Goal: Task Accomplishment & Management: Manage account settings

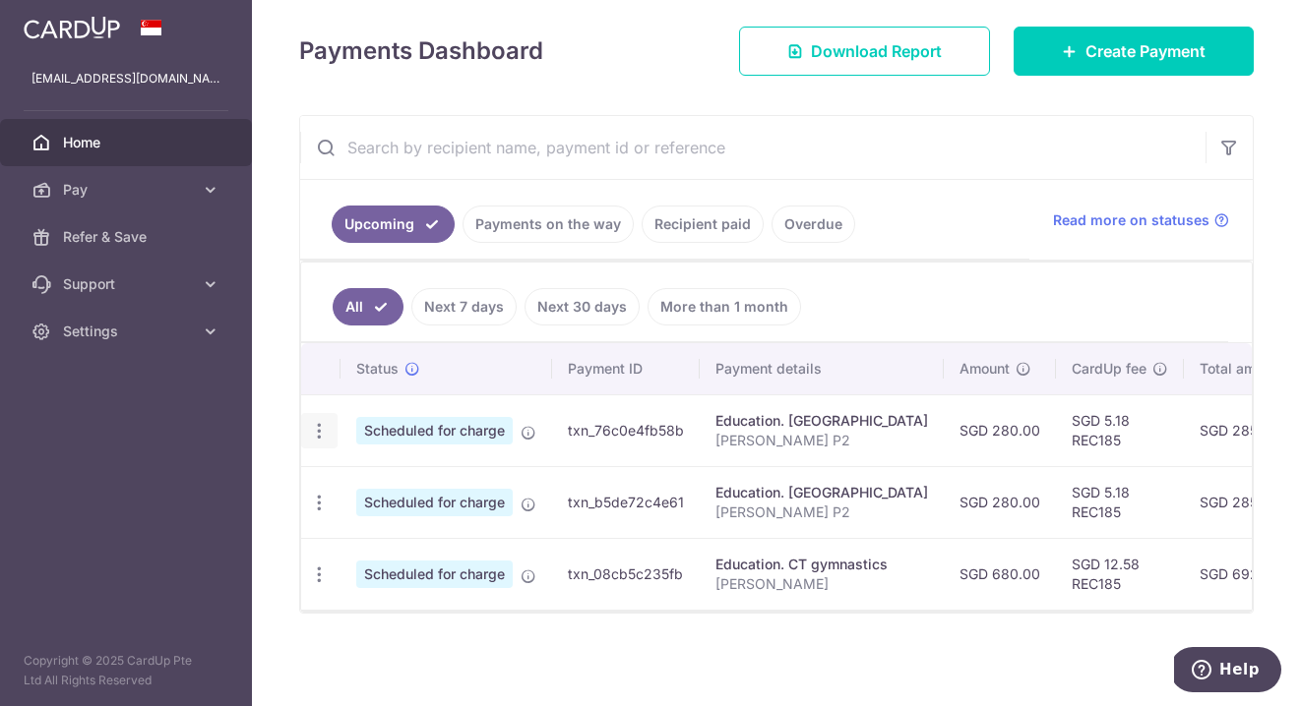
click at [325, 433] on icon "button" at bounding box center [319, 431] width 21 height 21
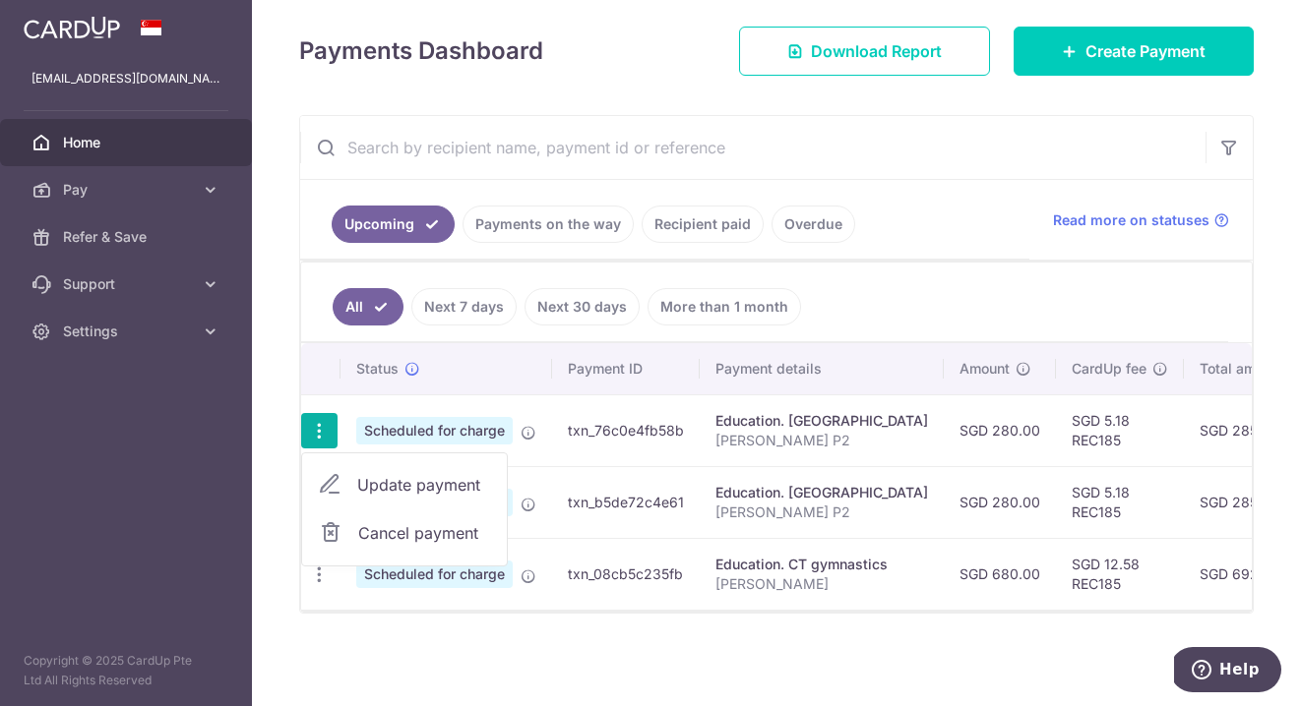
click at [725, 268] on ul "All Next 7 days Next 30 days More than 1 month" at bounding box center [764, 303] width 927 height 80
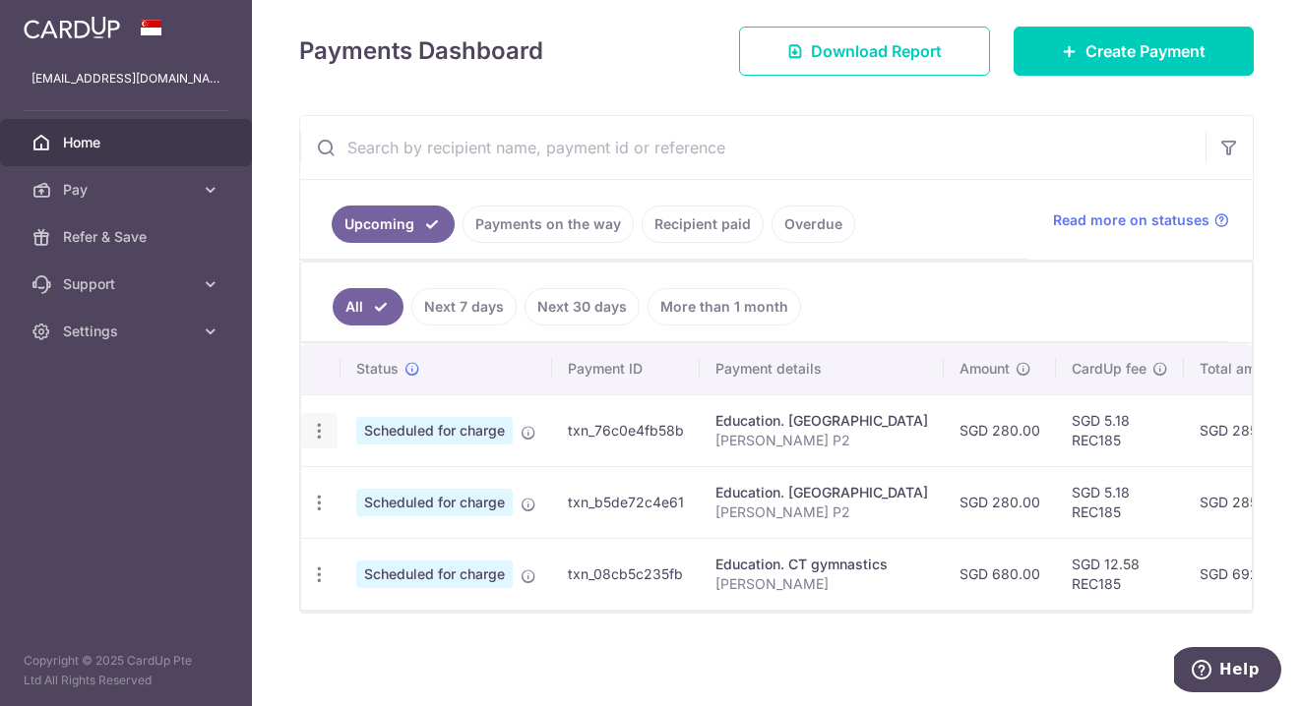
click at [316, 433] on icon "button" at bounding box center [319, 431] width 21 height 21
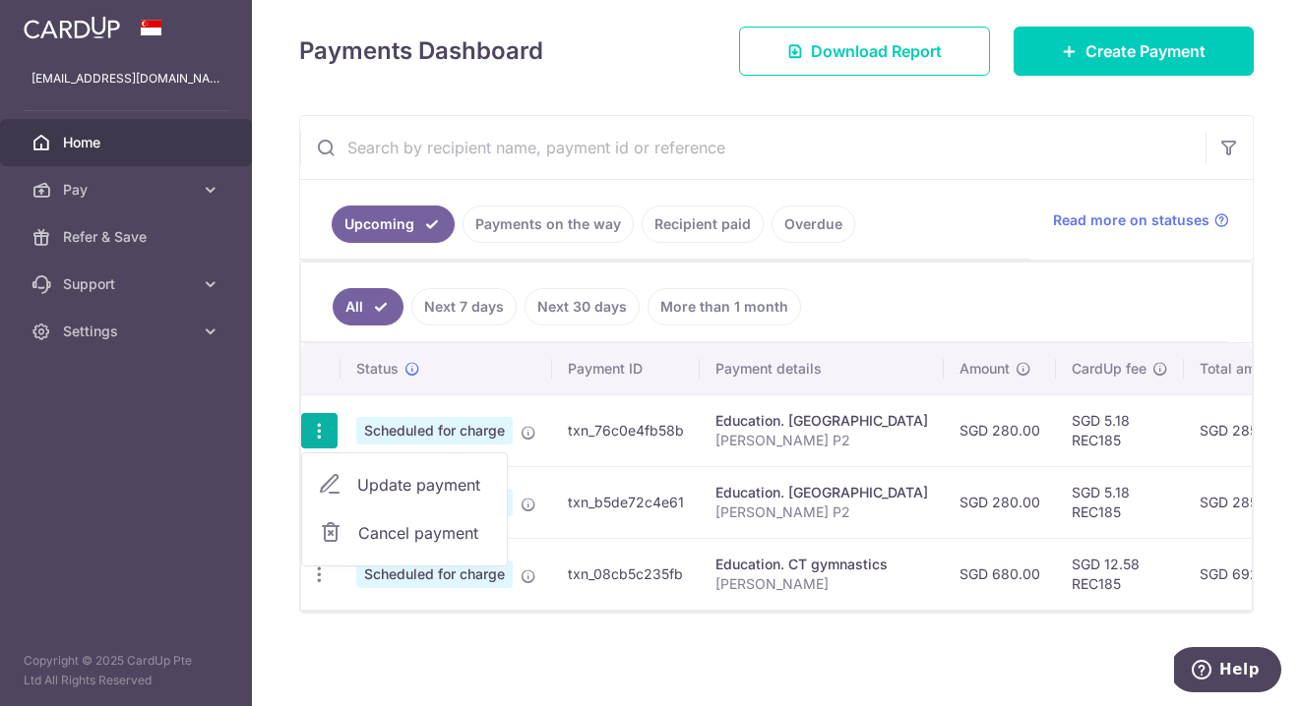
click at [365, 473] on span "Update payment" at bounding box center [424, 485] width 134 height 24
radio input "true"
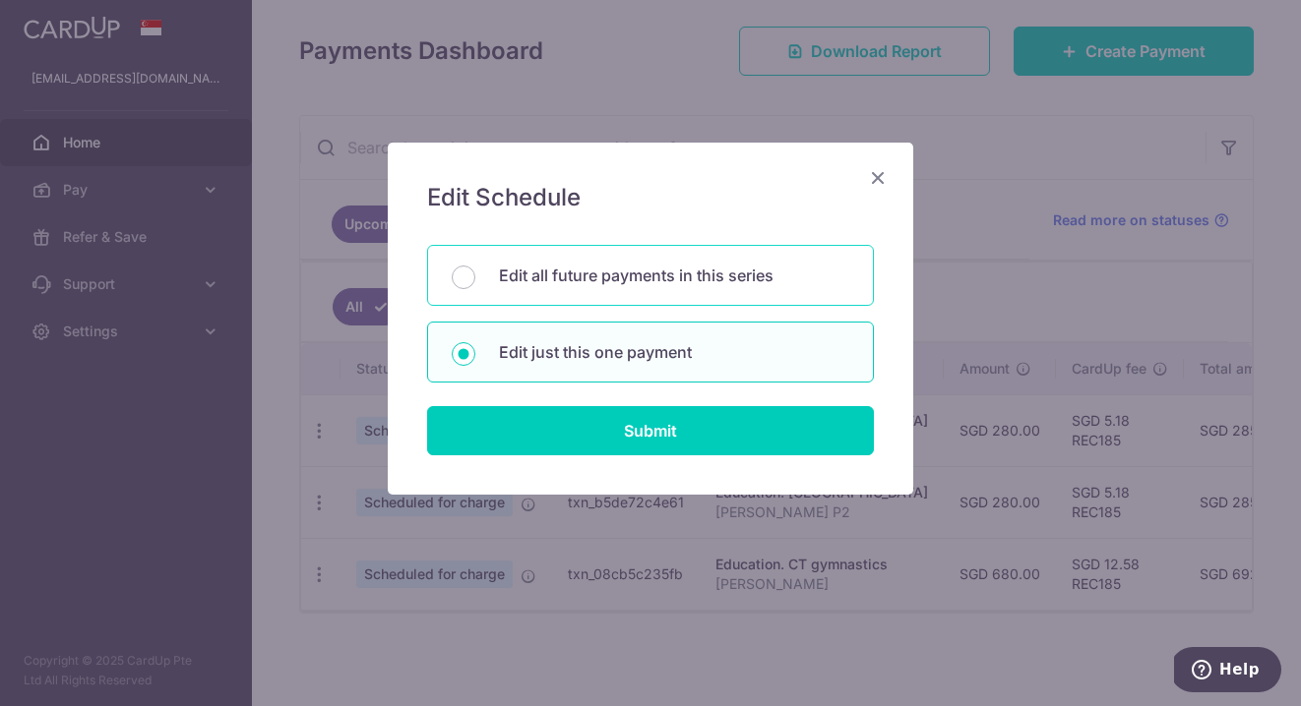
click at [638, 276] on p "Edit all future payments in this series" at bounding box center [674, 276] width 350 height 24
click at [475, 276] on input "Edit all future payments in this series" at bounding box center [464, 278] width 24 height 24
radio input "true"
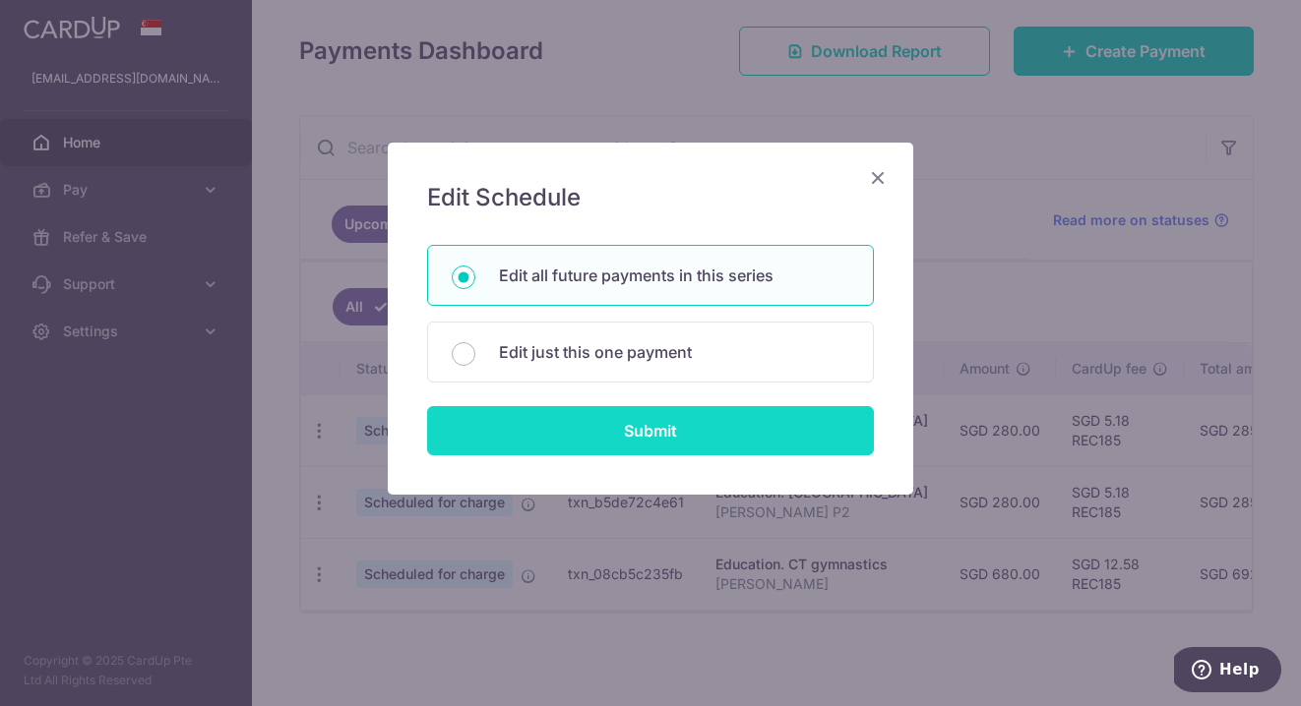
click at [606, 440] on input "Submit" at bounding box center [650, 430] width 447 height 49
radio input "true"
type input "280.00"
type input "[PERSON_NAME] P2"
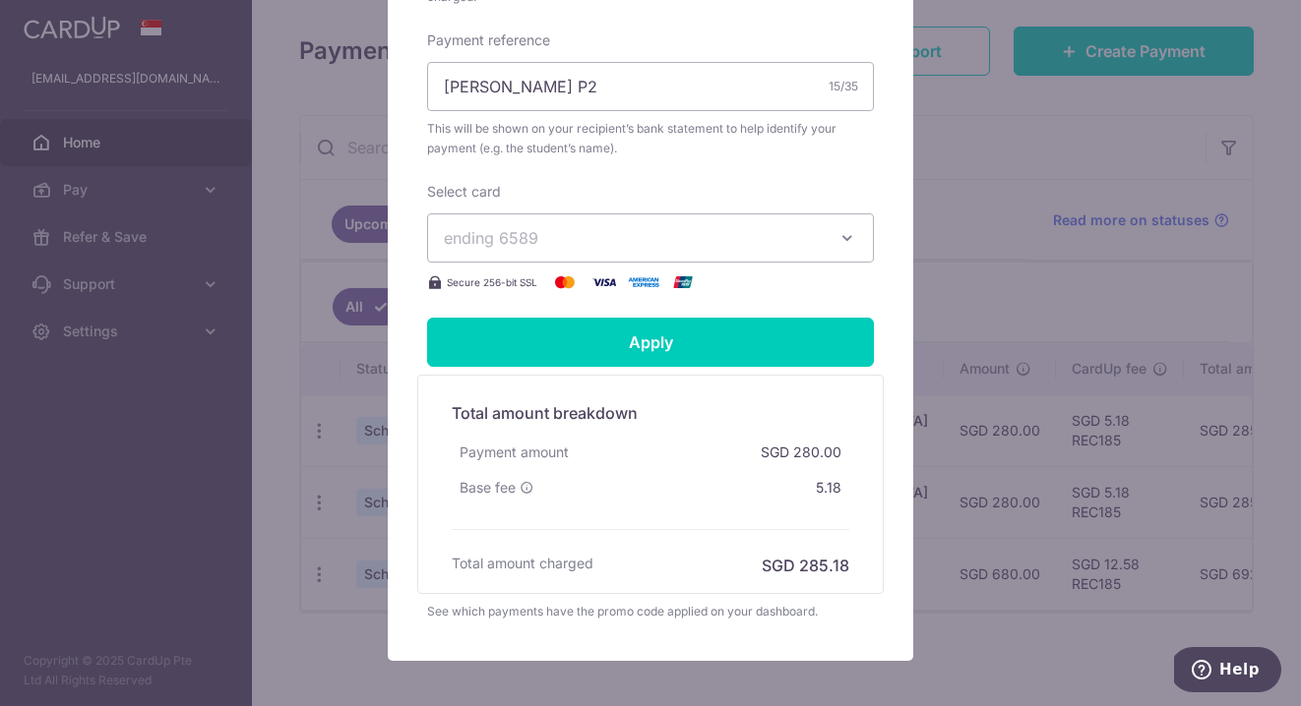
scroll to position [770, 0]
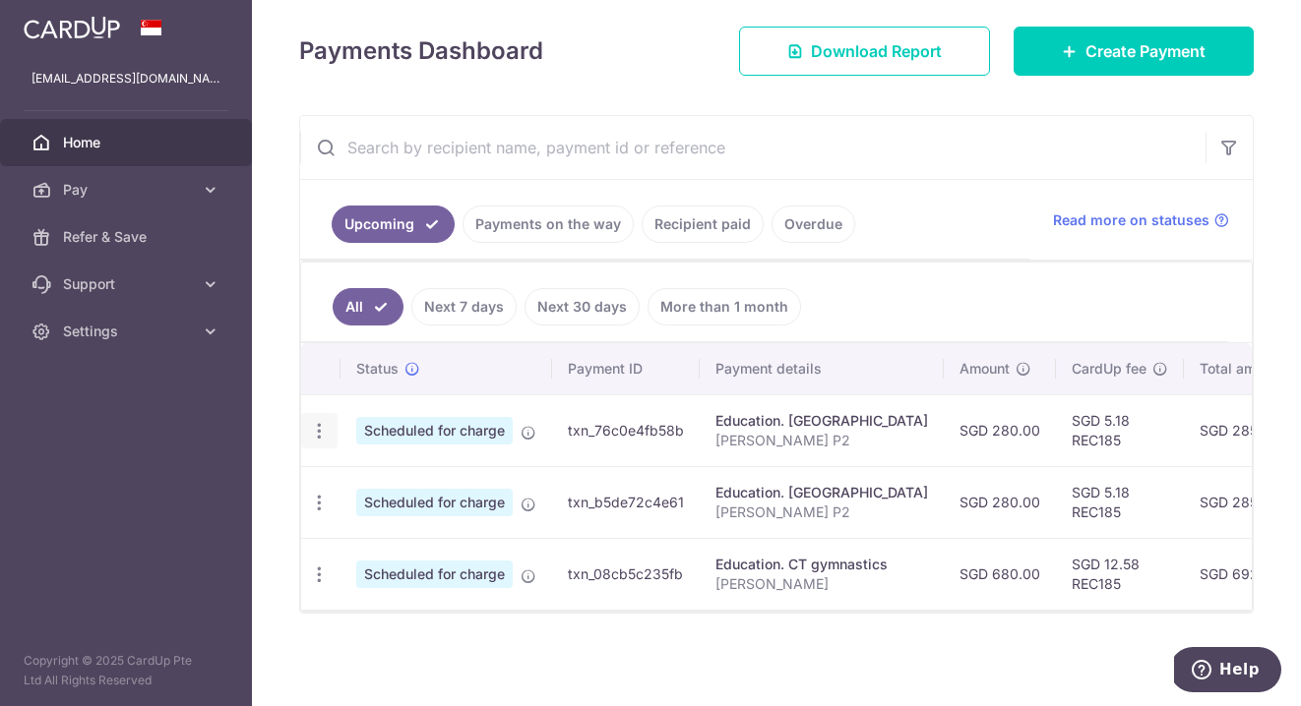
click at [323, 427] on icon "button" at bounding box center [319, 431] width 21 height 21
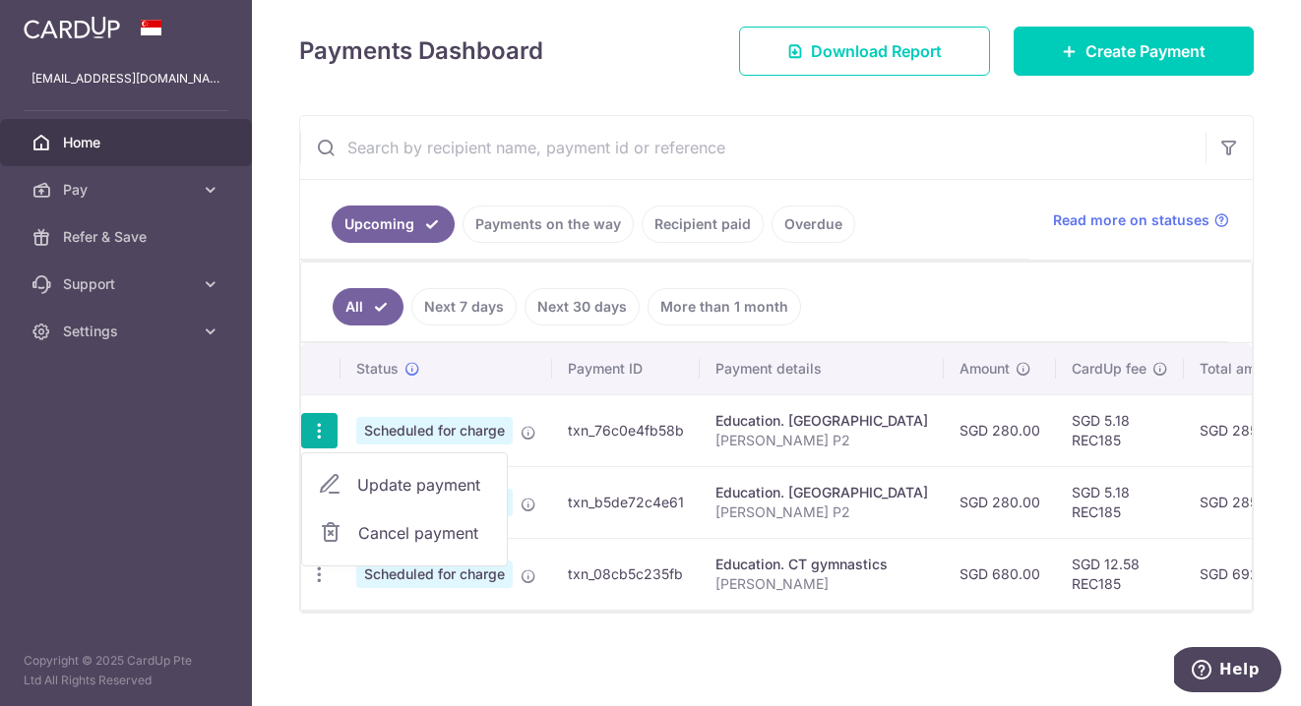
click at [393, 482] on span "Update payment" at bounding box center [424, 485] width 134 height 24
radio input "true"
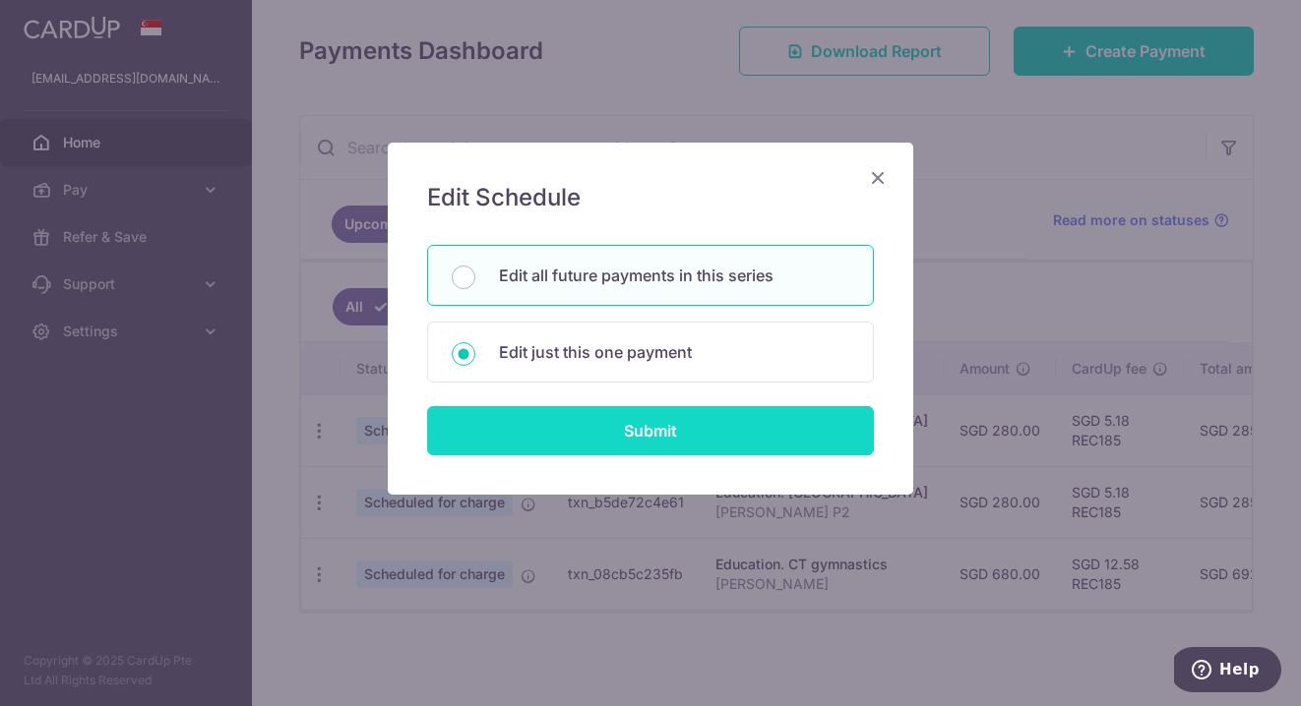
click at [545, 434] on input "Submit" at bounding box center [650, 430] width 447 height 49
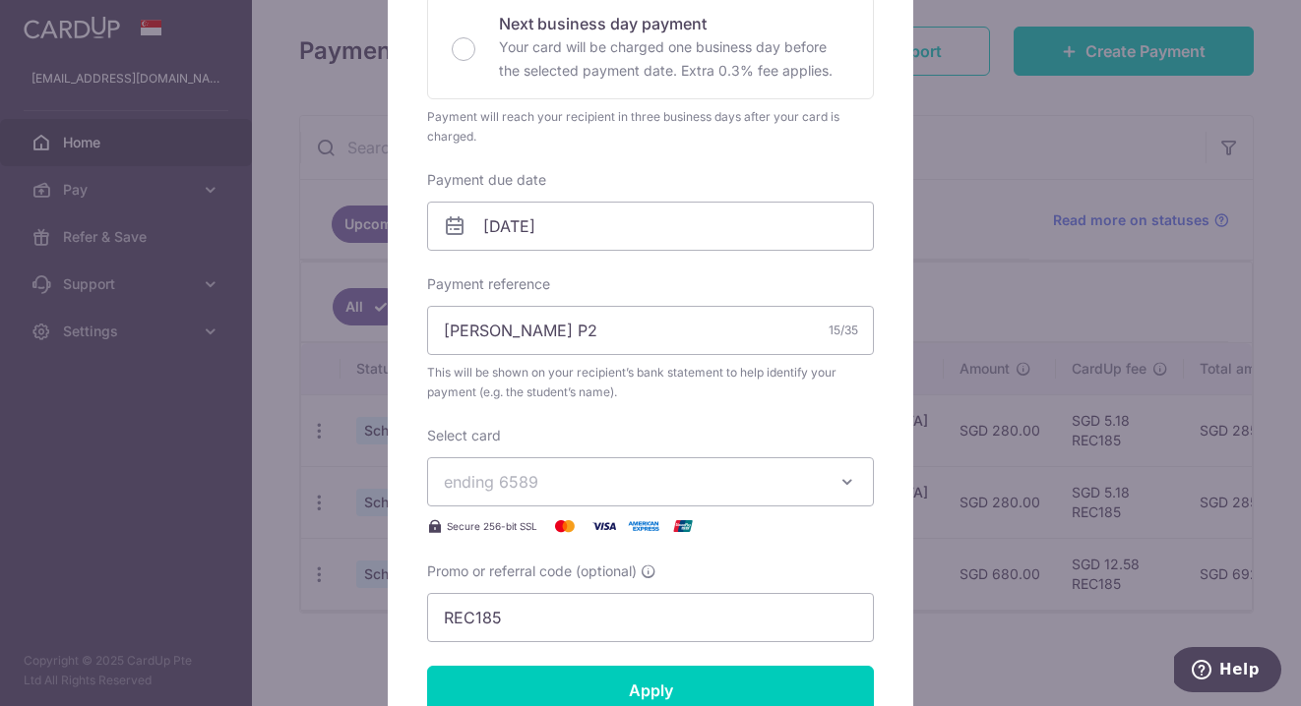
scroll to position [471, 0]
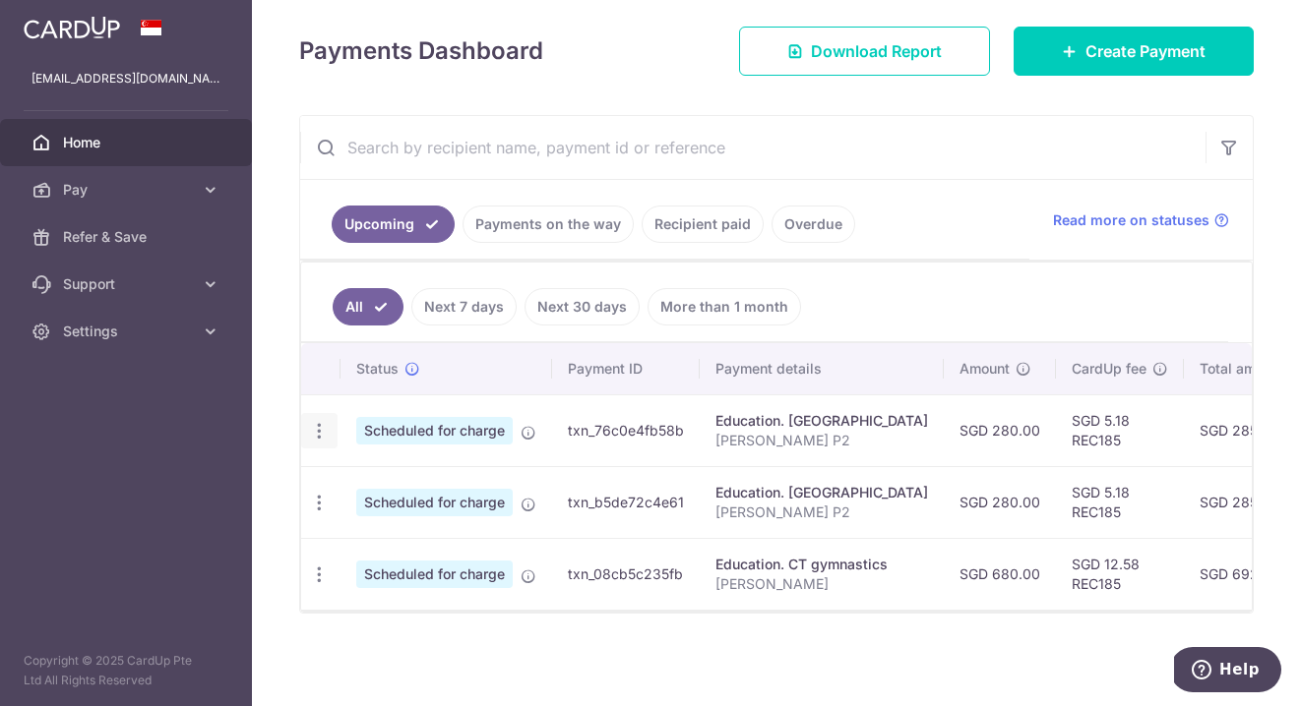
click at [317, 434] on icon "button" at bounding box center [319, 431] width 21 height 21
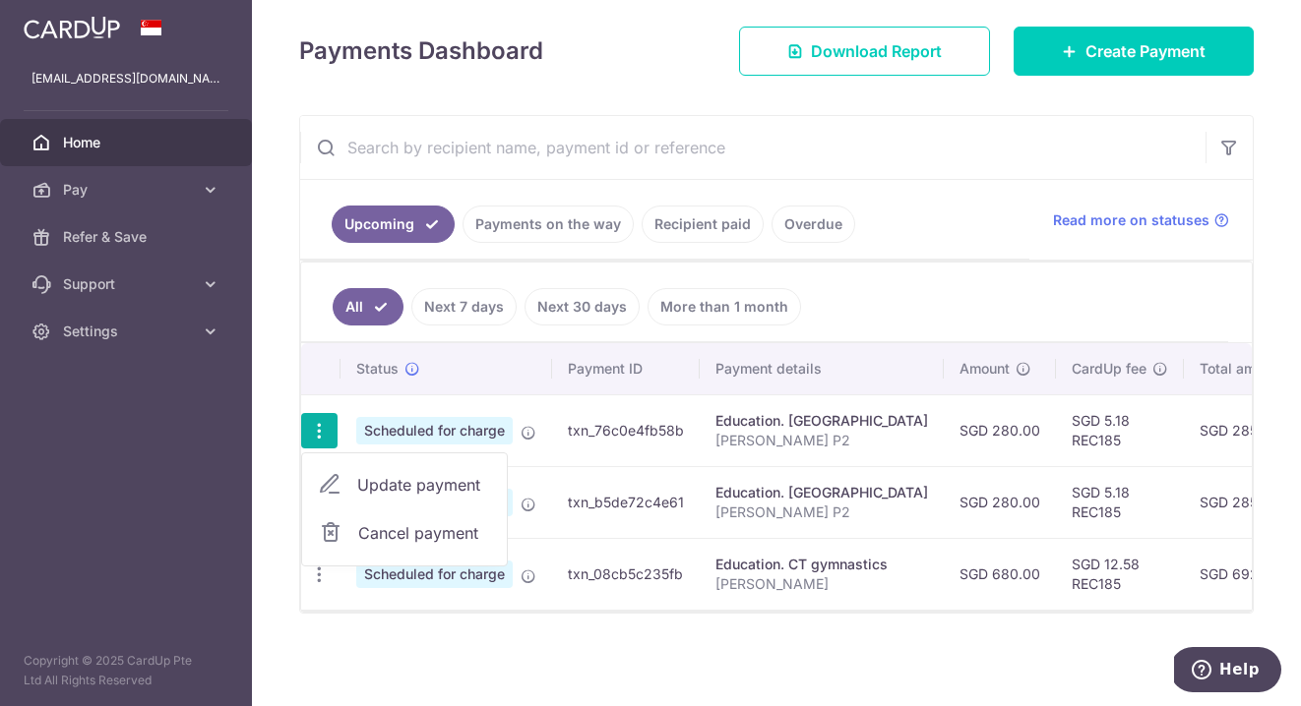
click at [390, 481] on span "Update payment" at bounding box center [424, 485] width 134 height 24
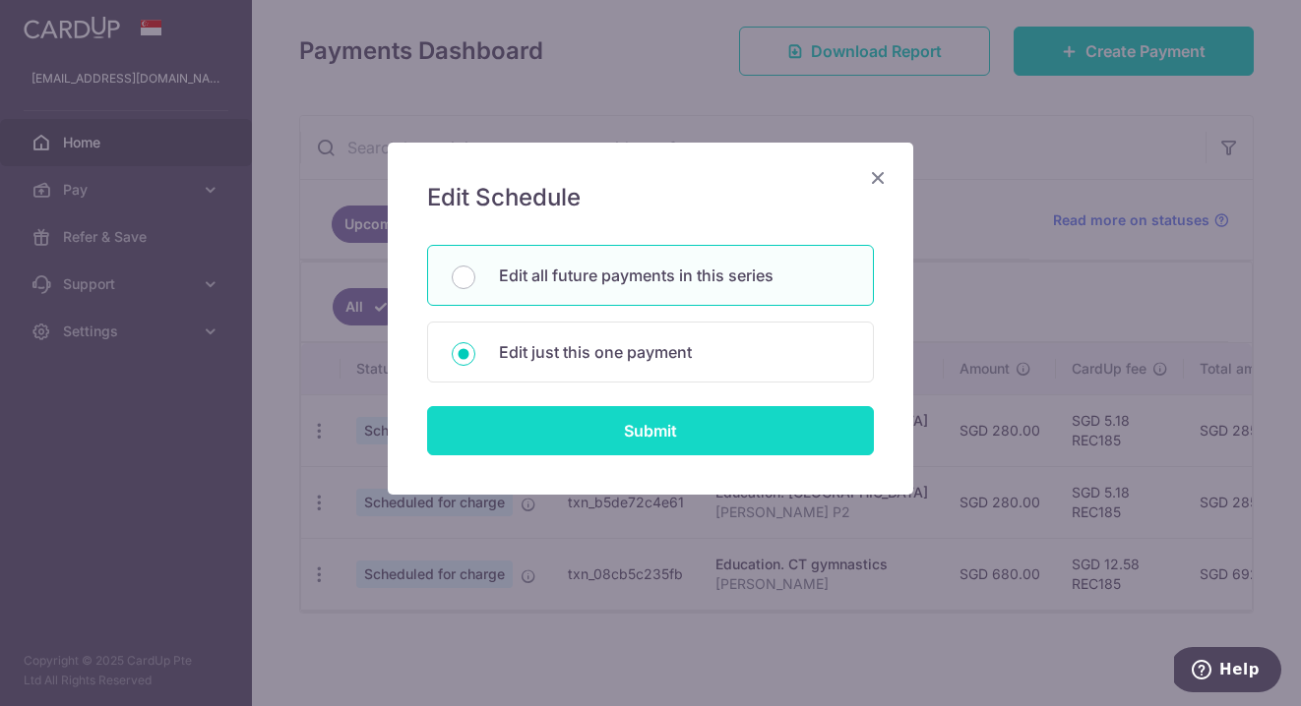
click at [566, 433] on input "Submit" at bounding box center [650, 430] width 447 height 49
radio input "true"
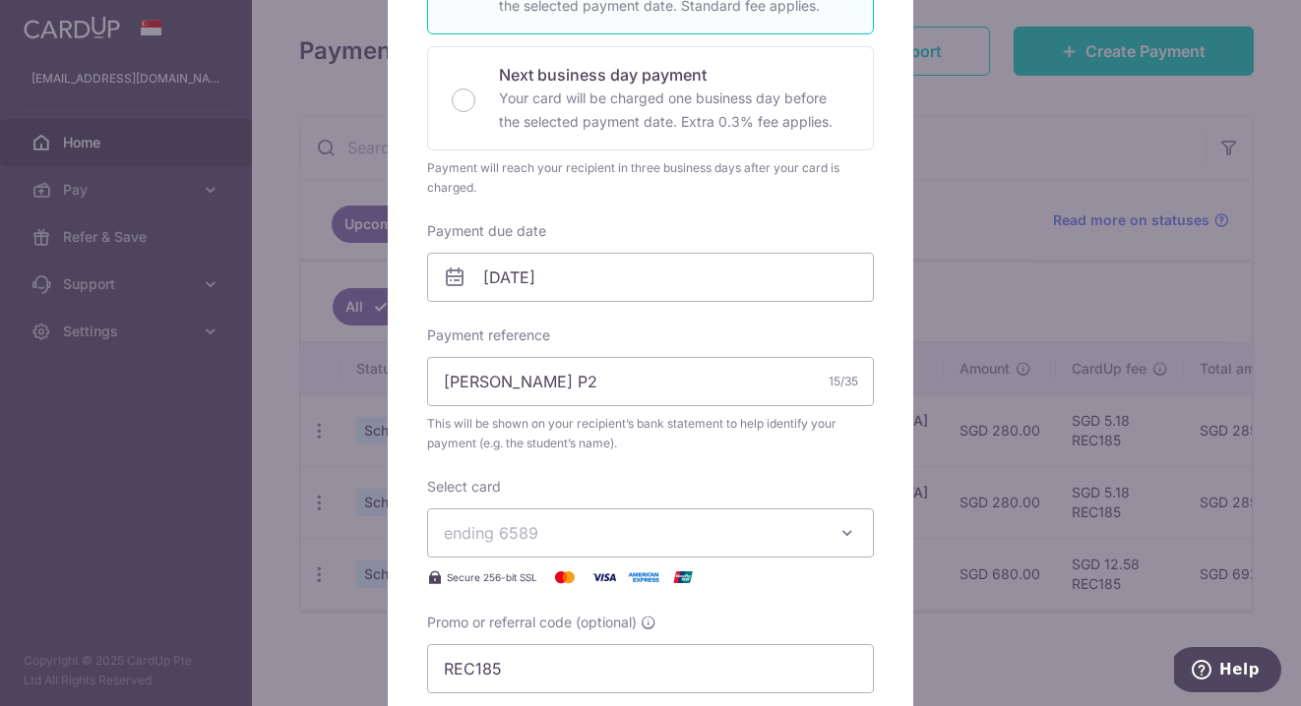
scroll to position [432, 0]
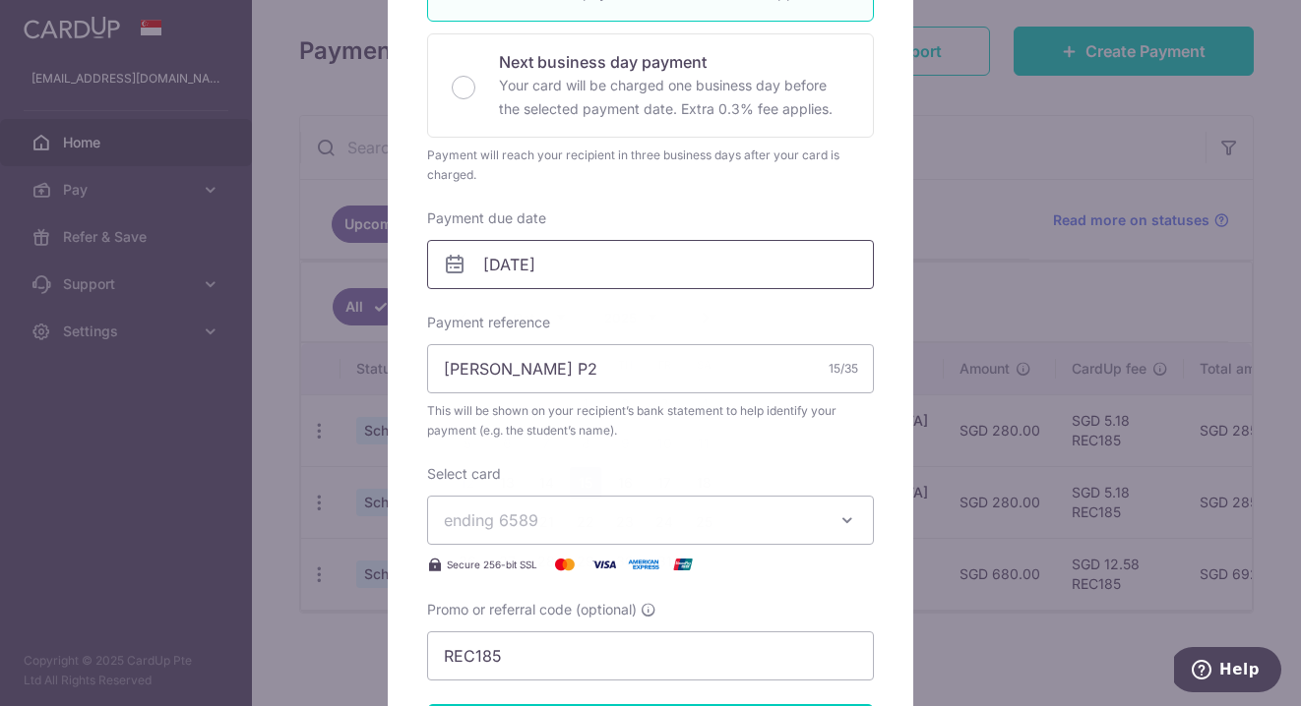
click at [515, 269] on input "15/10/2025" at bounding box center [650, 264] width 447 height 49
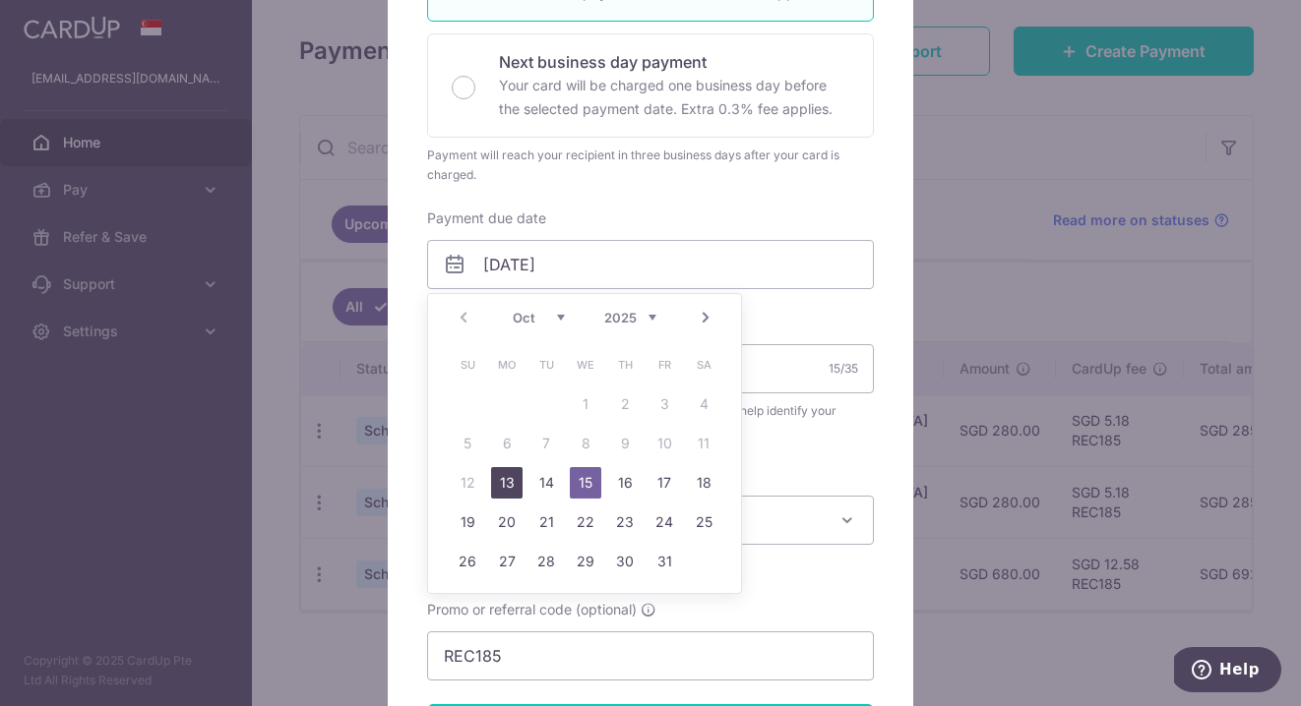
click at [509, 485] on link "13" at bounding box center [506, 482] width 31 height 31
type input "[DATE]"
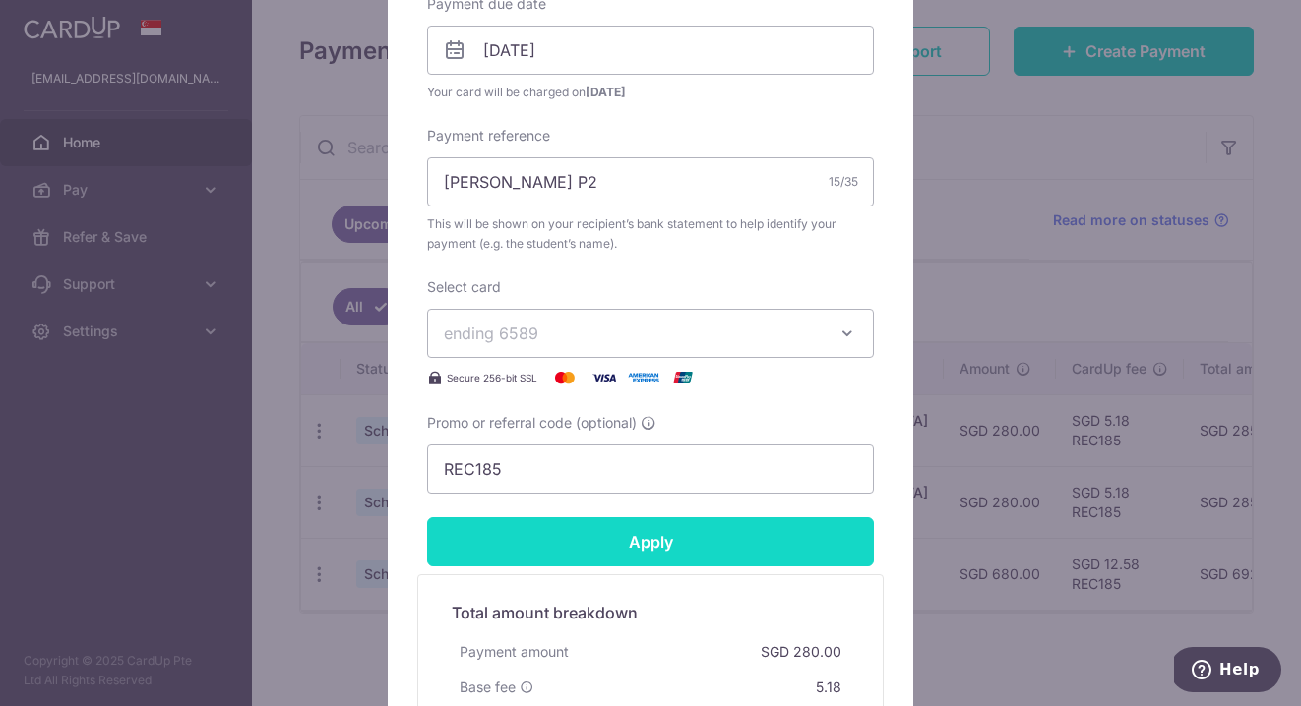
scroll to position [652, 0]
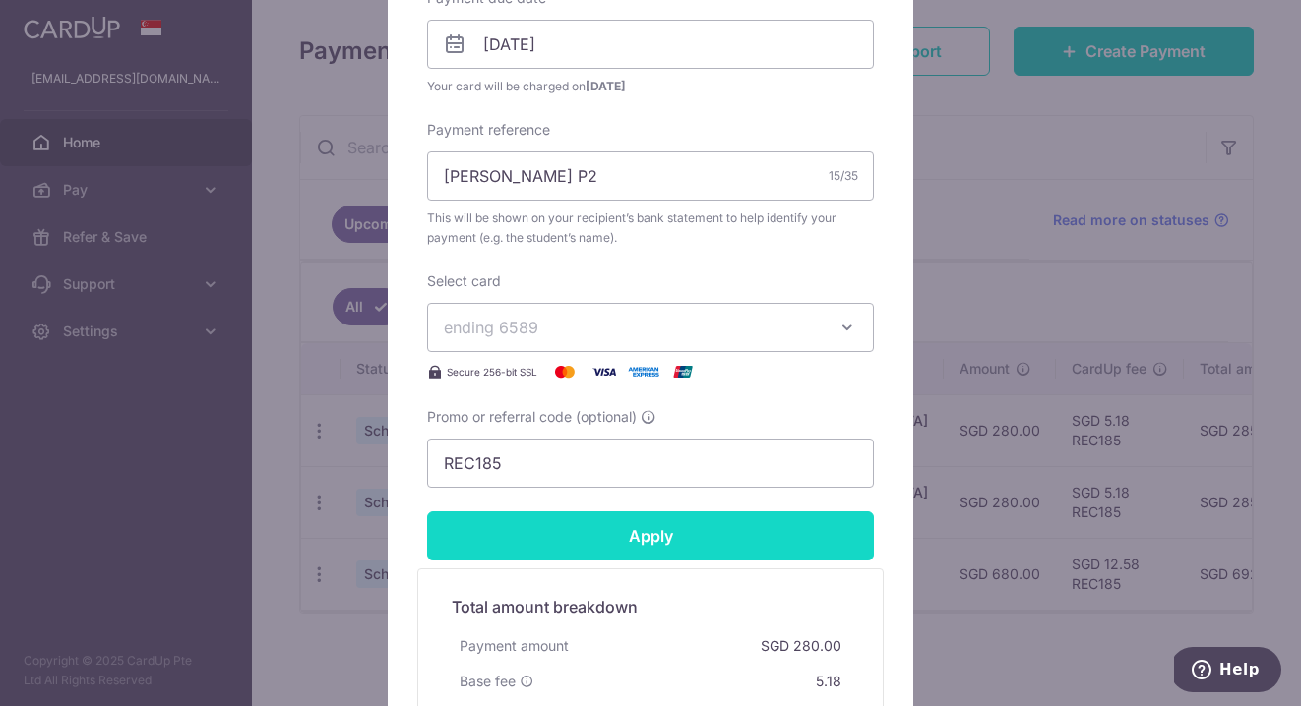
click at [586, 532] on input "Apply" at bounding box center [650, 536] width 447 height 49
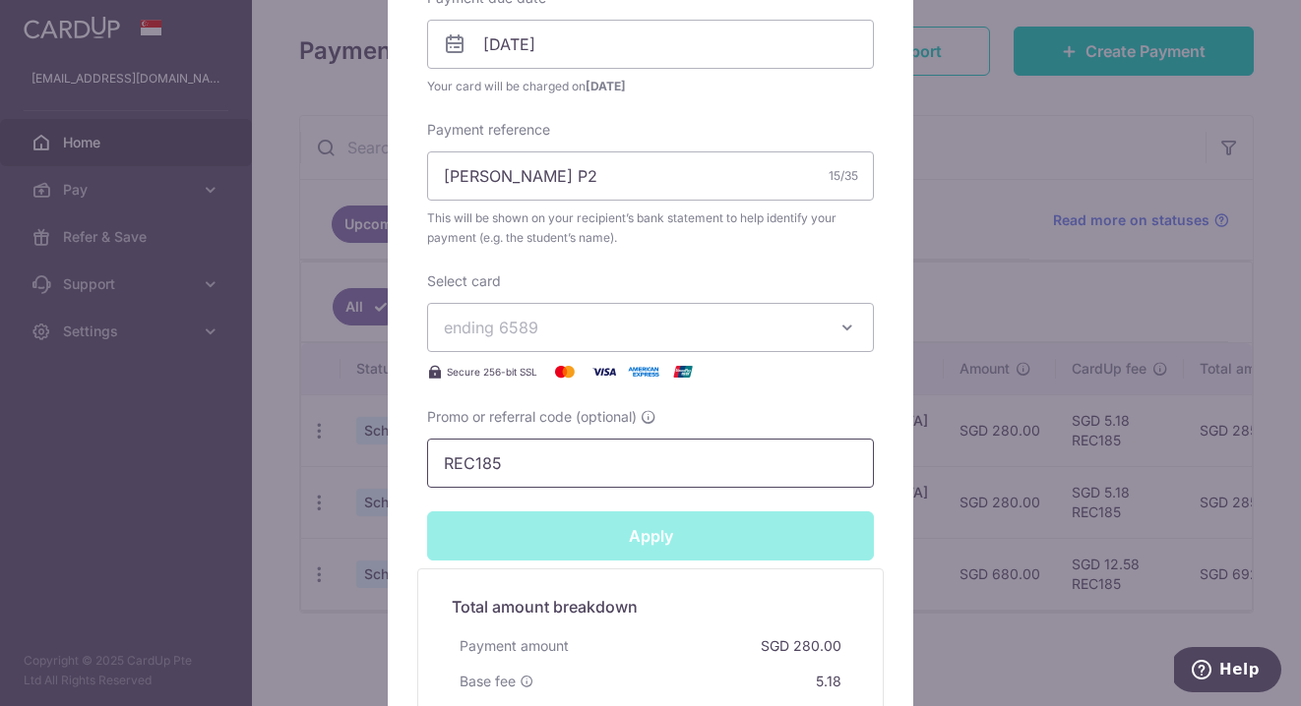
type input "Successfully Applied"
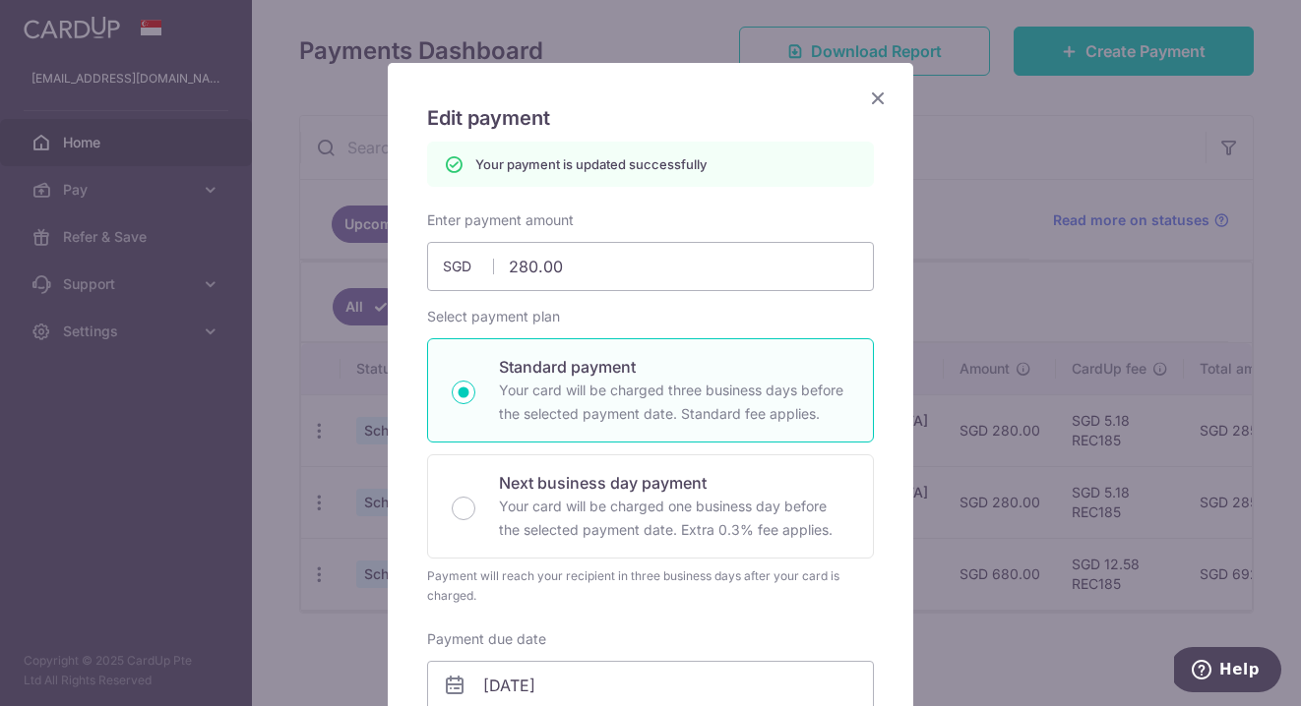
scroll to position [0, 0]
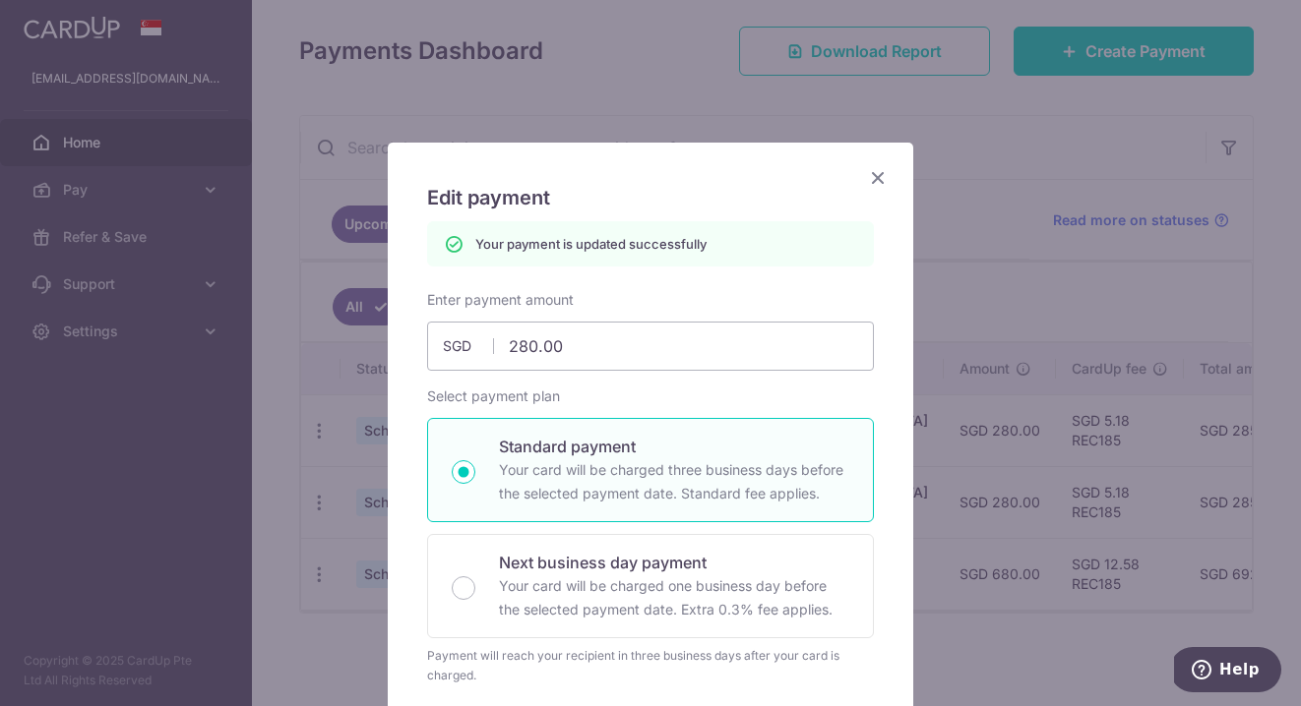
click at [877, 178] on icon "Close" at bounding box center [878, 177] width 24 height 25
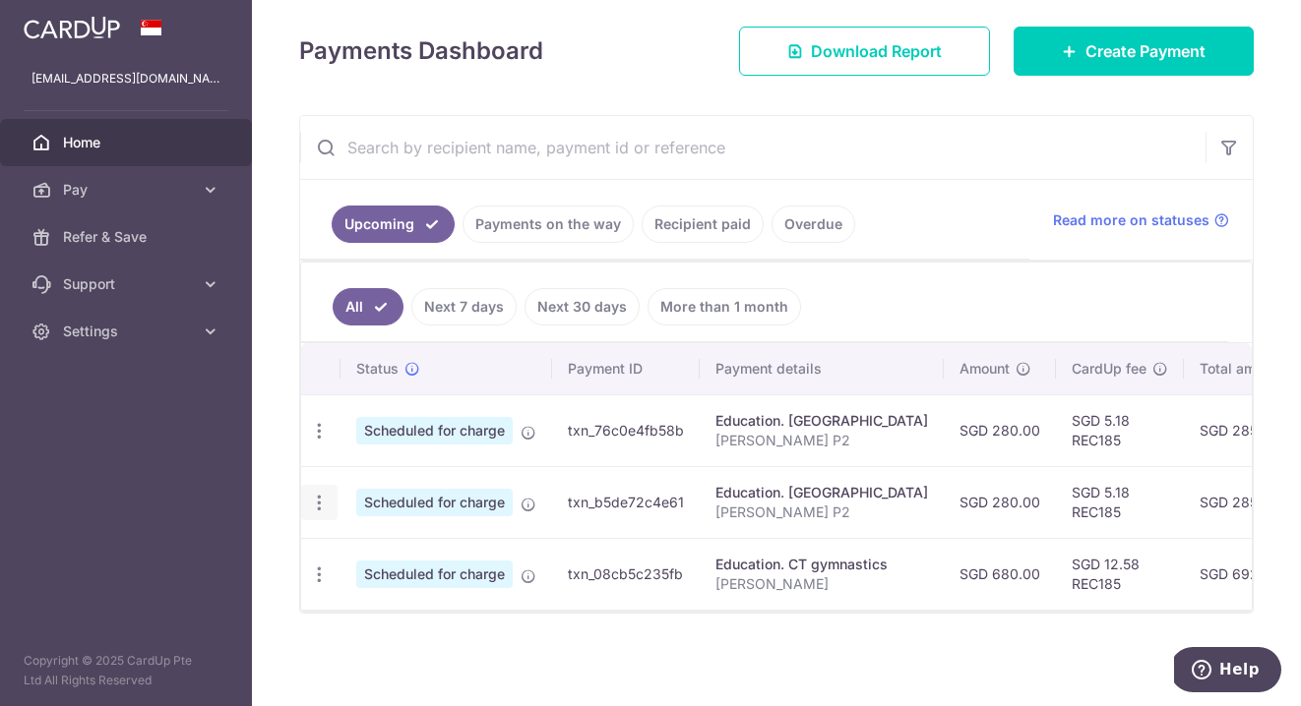
click at [318, 500] on icon "button" at bounding box center [319, 503] width 21 height 21
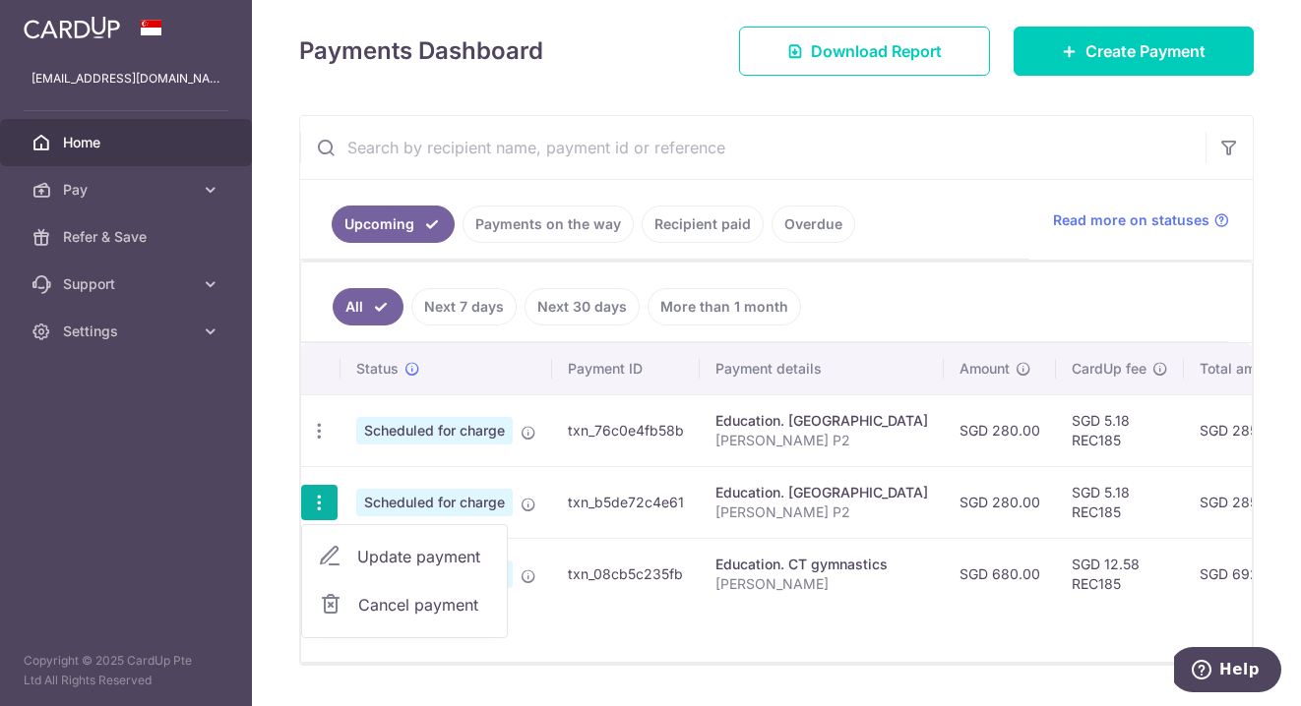
click at [397, 555] on span "Update payment" at bounding box center [424, 557] width 134 height 24
radio input "true"
type input "280.00"
type input "[DATE]"
type input "[PERSON_NAME] P2"
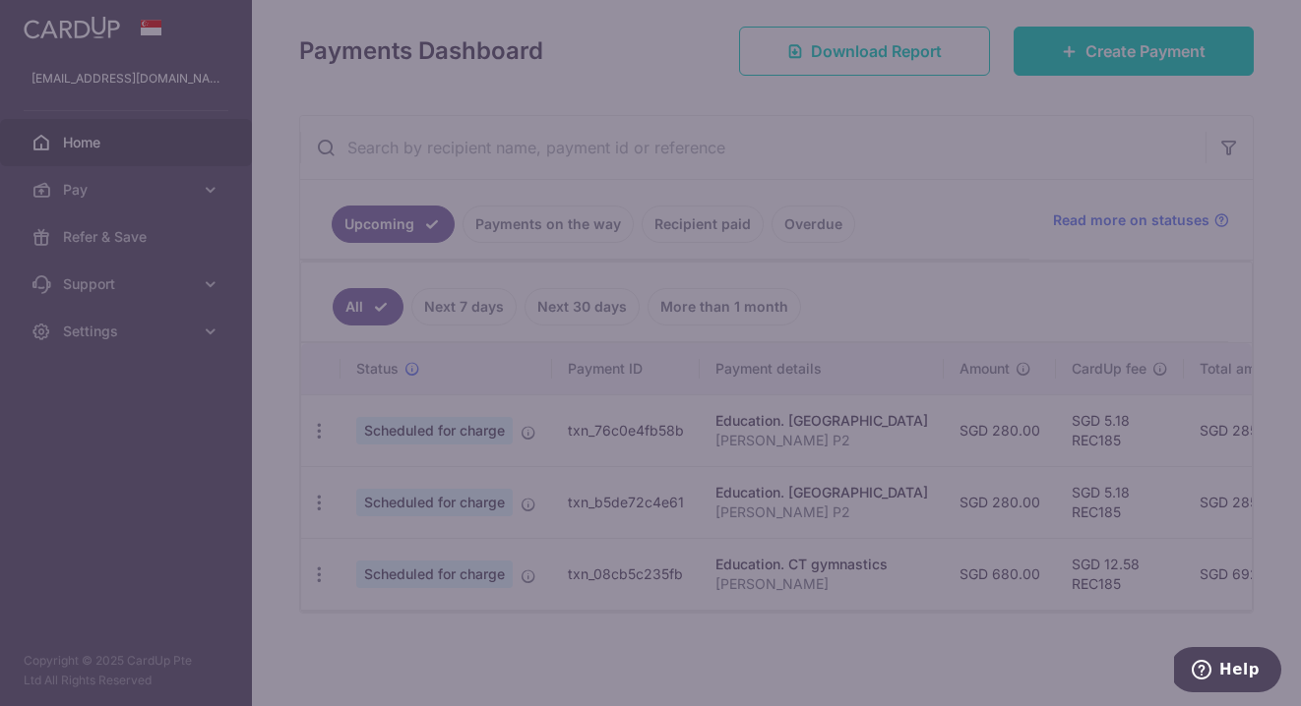
type input "REC185"
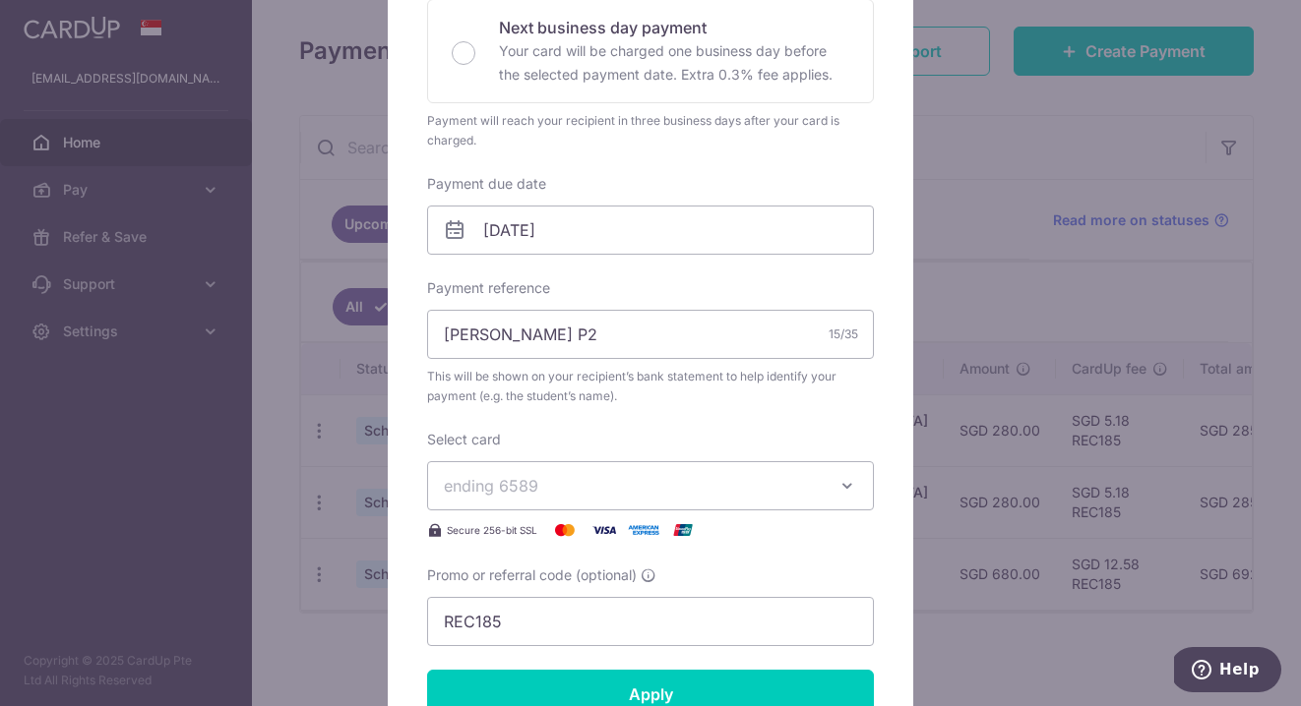
scroll to position [490, 0]
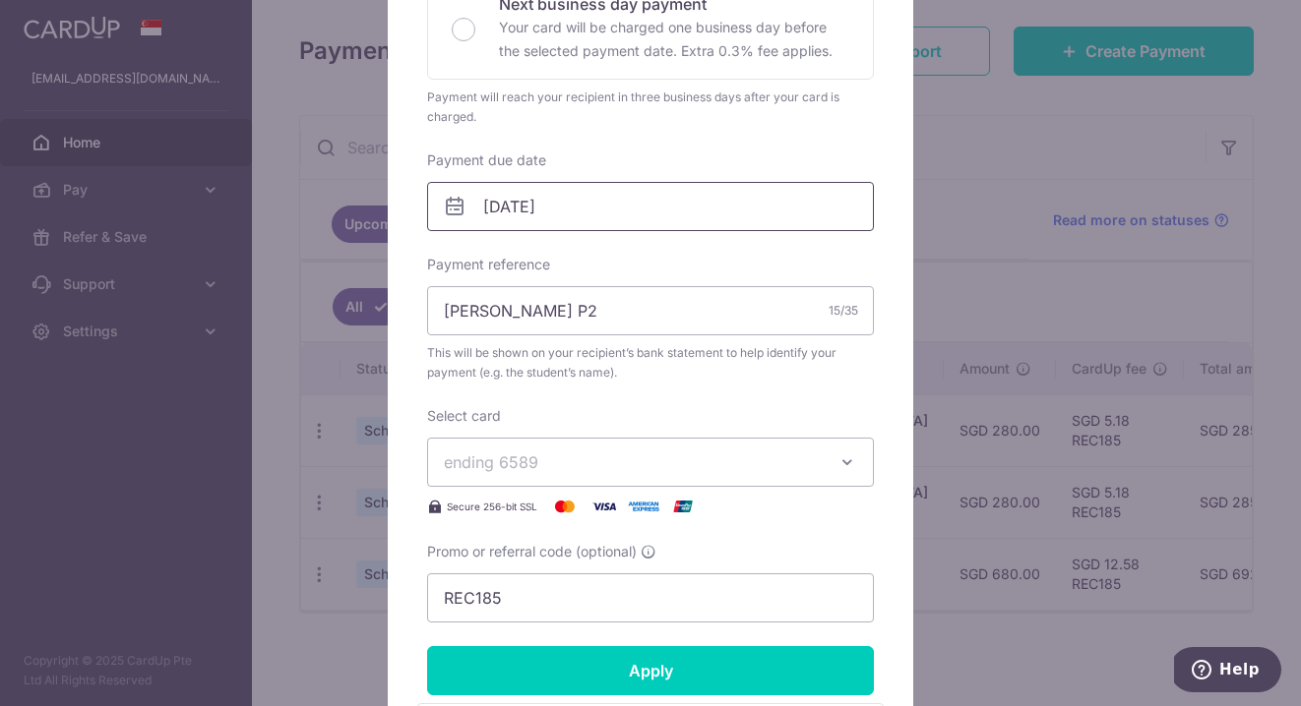
click at [512, 211] on input "15/11/2025" at bounding box center [650, 206] width 447 height 49
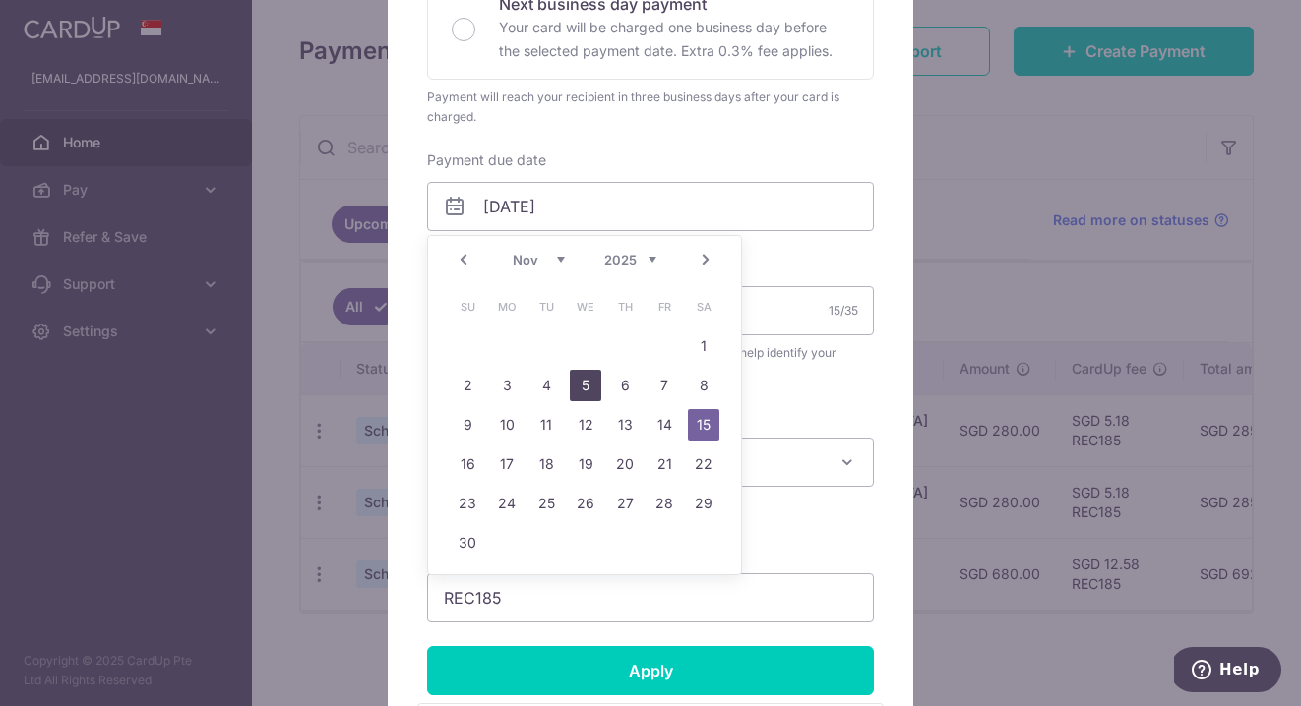
click at [583, 382] on link "5" at bounding box center [585, 385] width 31 height 31
type input "05/11/2025"
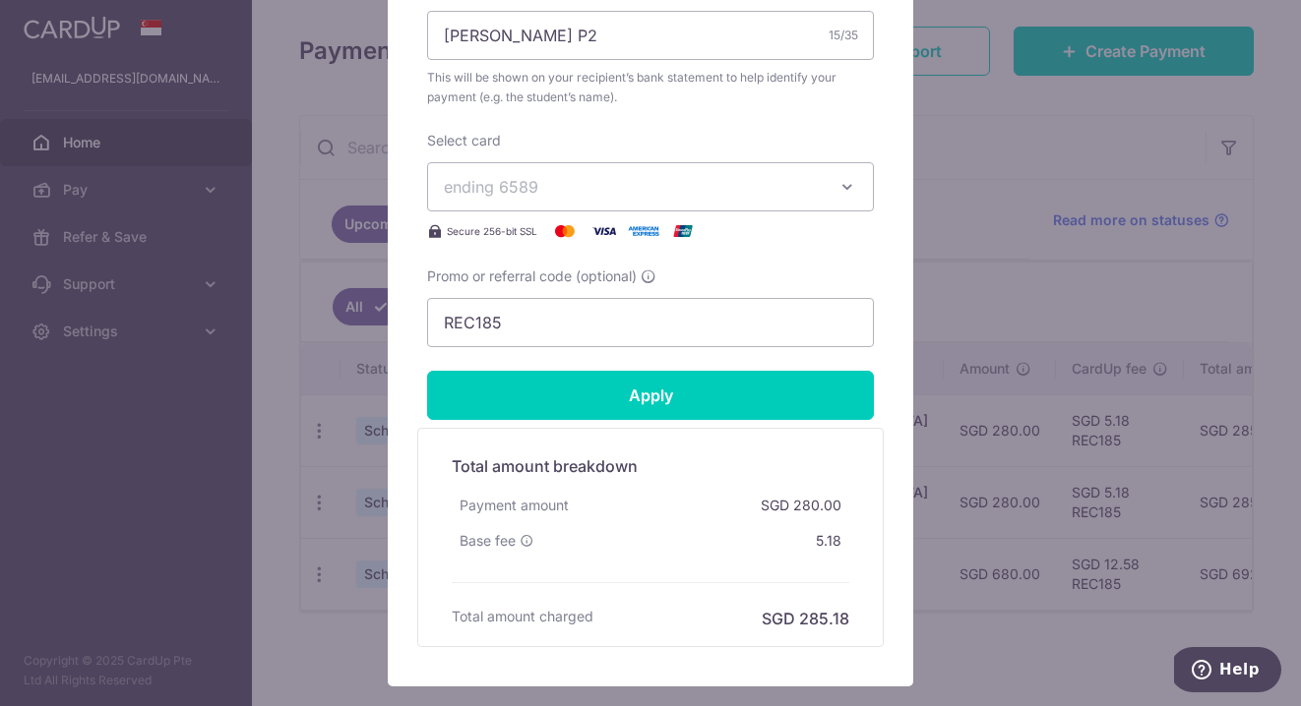
scroll to position [811, 0]
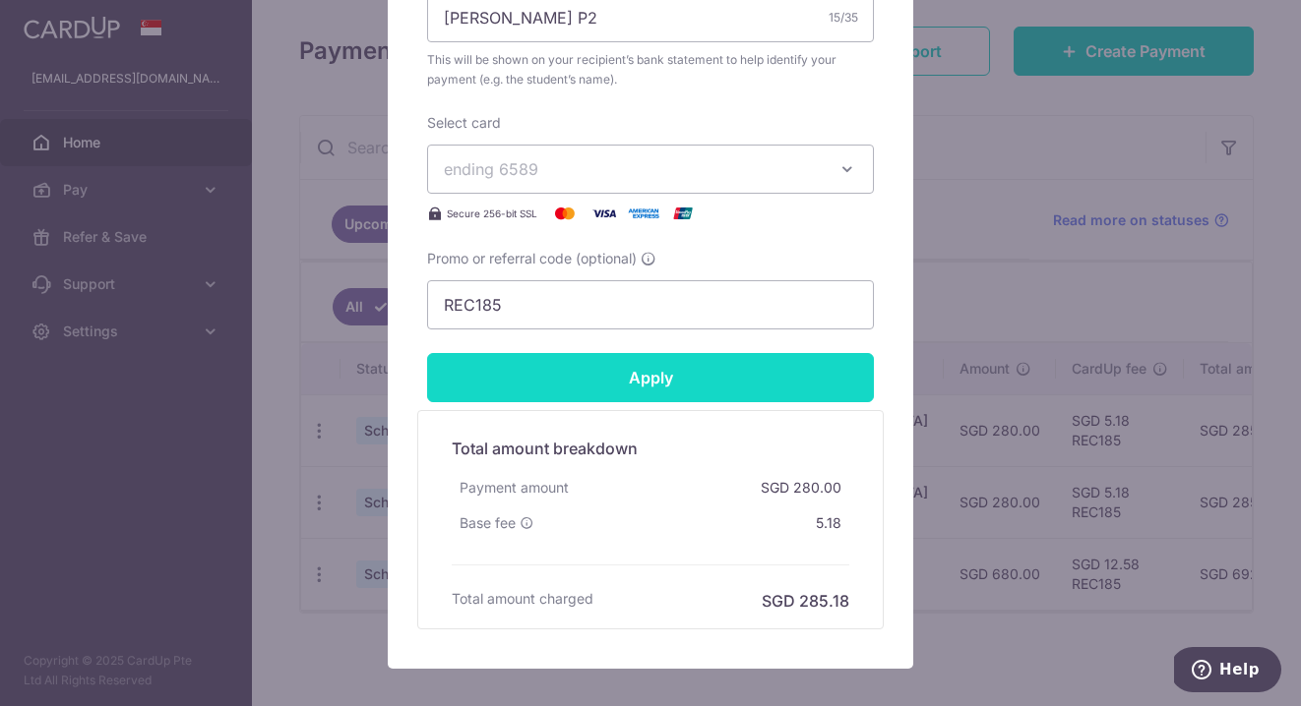
click at [606, 387] on input "Apply" at bounding box center [650, 377] width 447 height 49
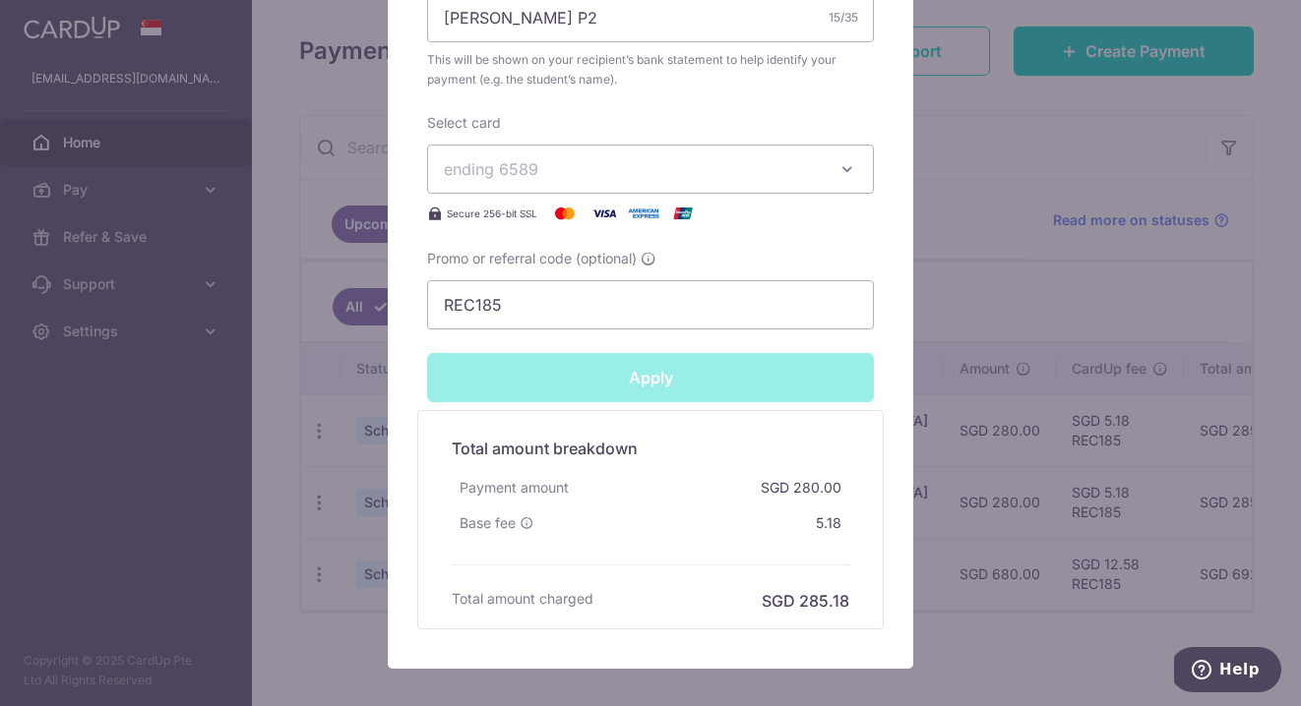
type input "Successfully Applied"
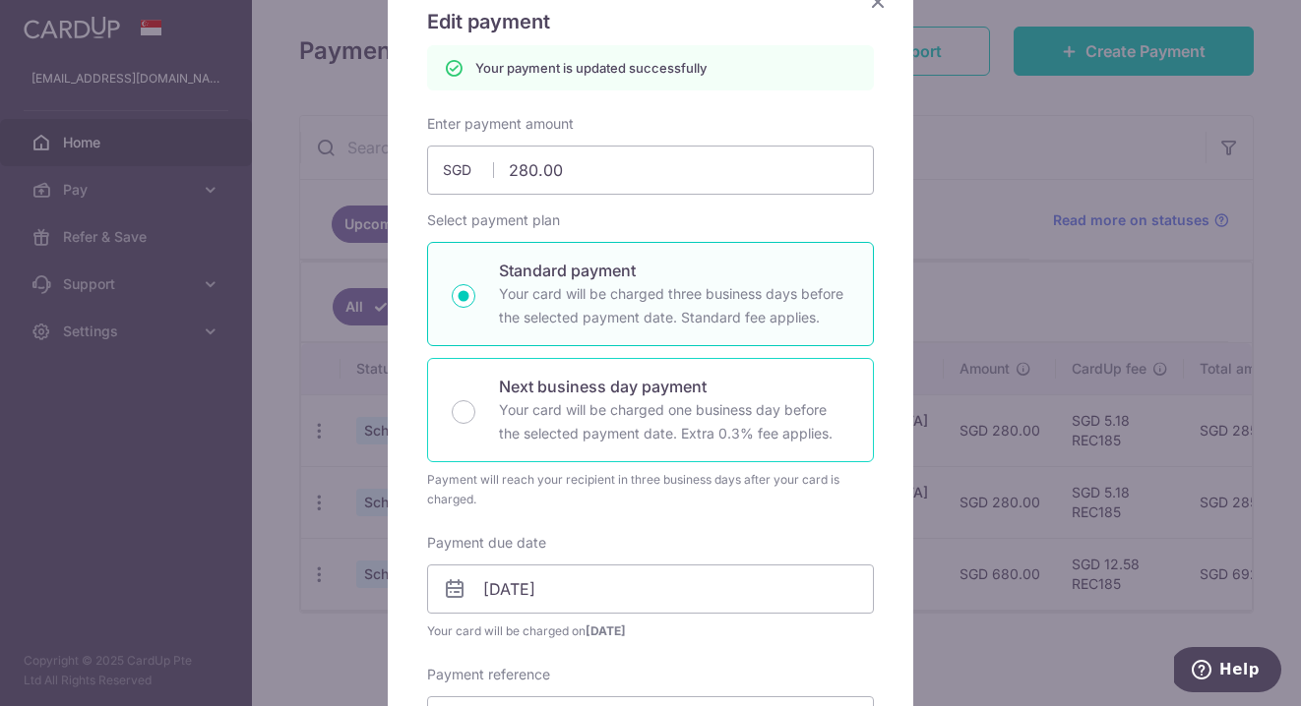
scroll to position [0, 0]
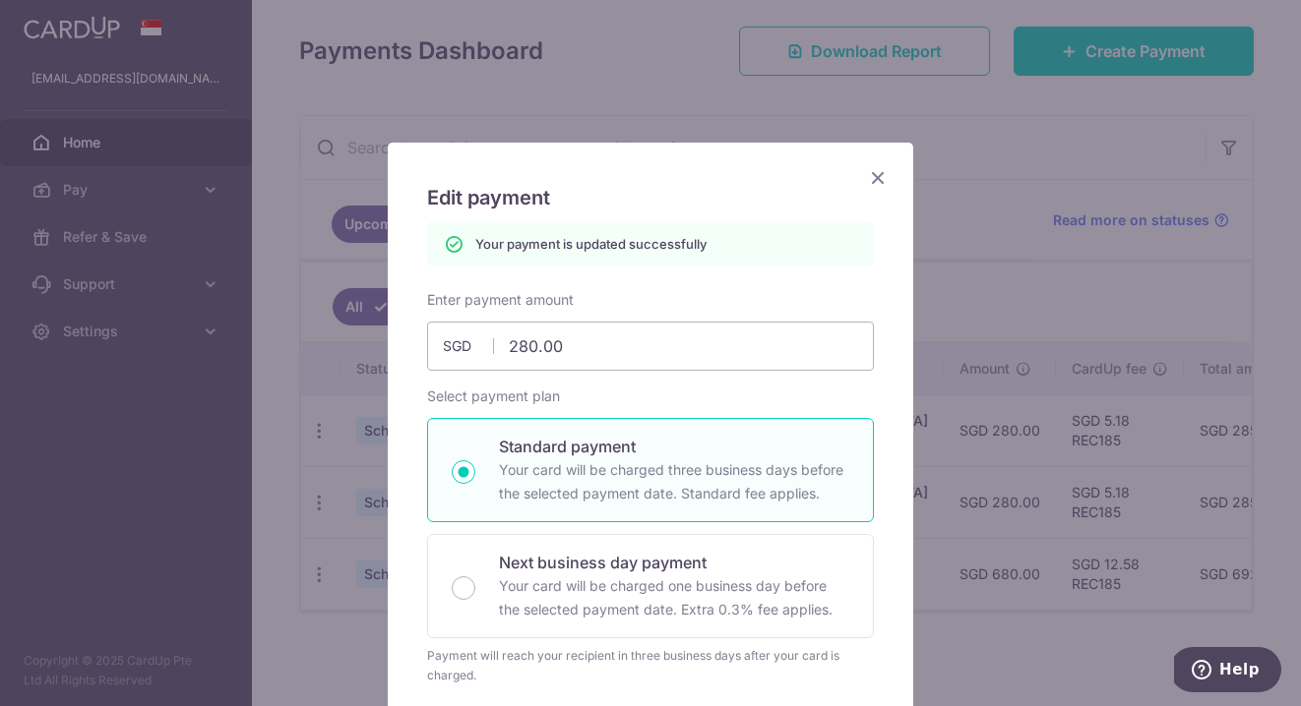
click at [881, 175] on icon "Close" at bounding box center [878, 177] width 24 height 25
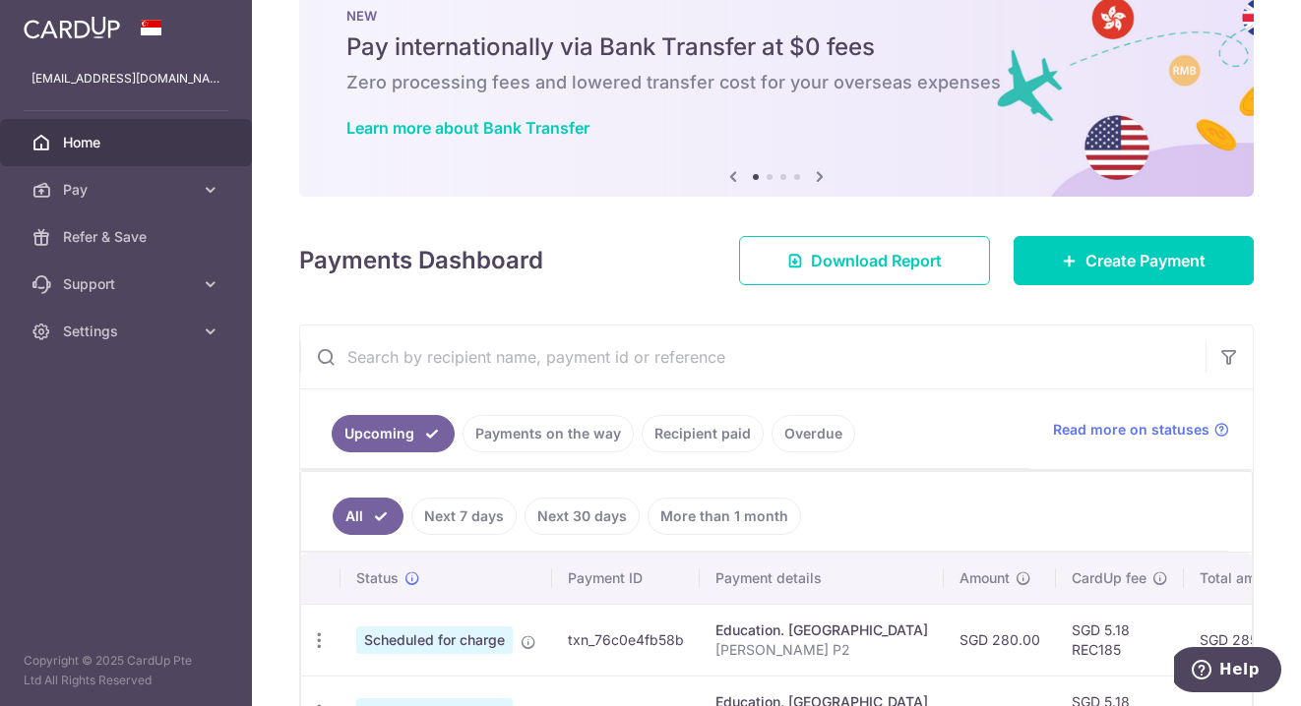
scroll to position [25, 0]
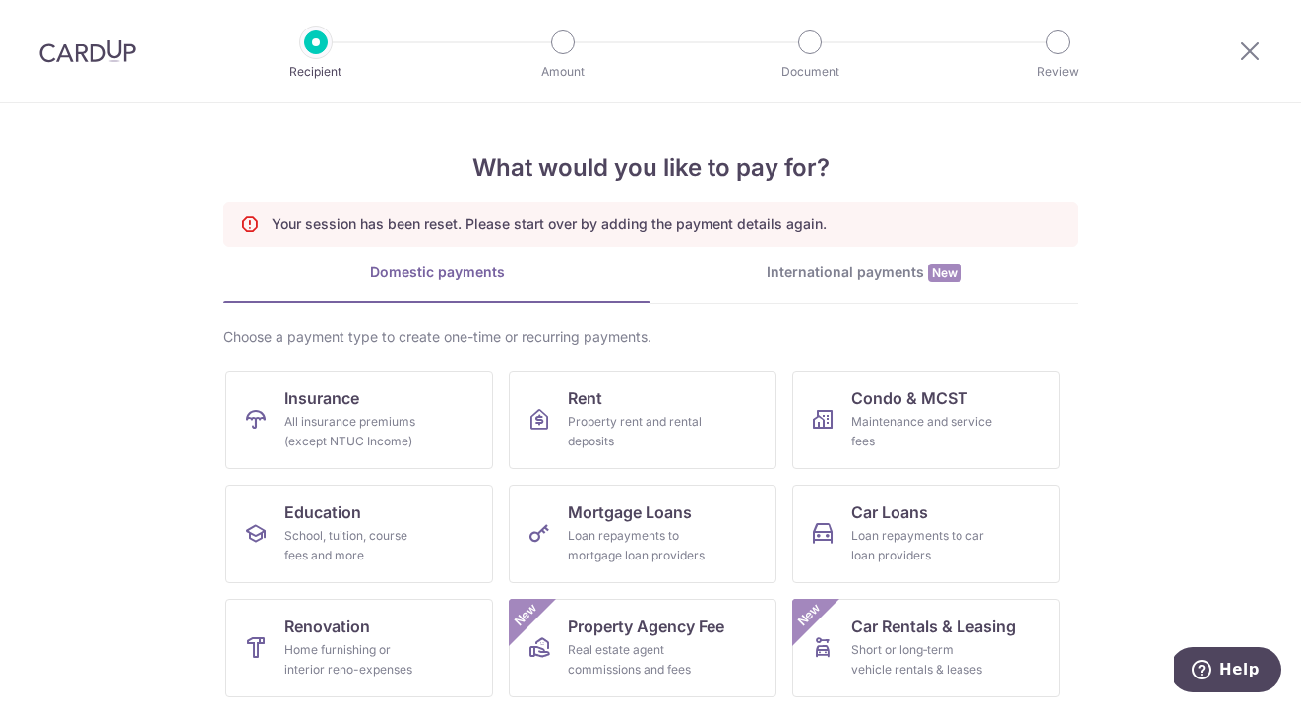
click at [82, 47] on img at bounding box center [87, 51] width 96 height 24
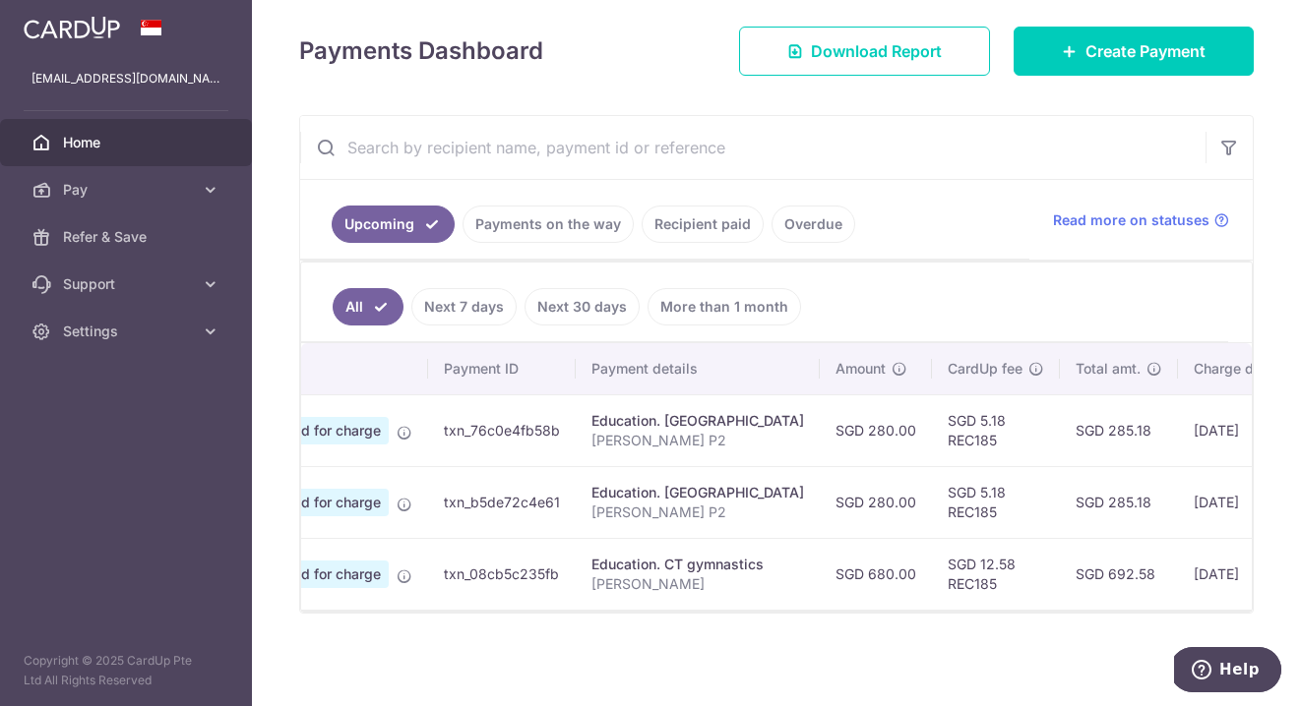
scroll to position [0, 112]
